Goal: Task Accomplishment & Management: Manage account settings

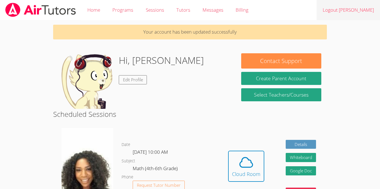
click at [344, 9] on link "Logout [PERSON_NAME]" at bounding box center [347, 10] width 63 height 20
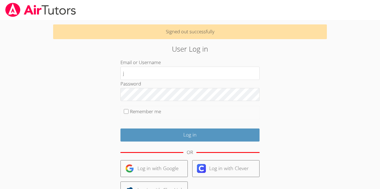
type input "jeandt"
click at [124, 111] on input "Remember me" at bounding box center [126, 111] width 5 height 5
checkbox input "true"
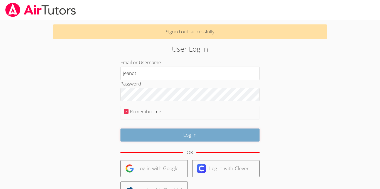
click at [161, 139] on input "Log in" at bounding box center [189, 135] width 139 height 13
